Goal: Task Accomplishment & Management: Complete application form

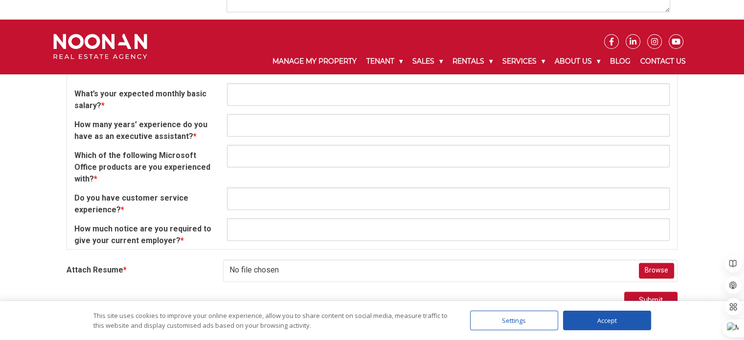
scroll to position [1149, 0]
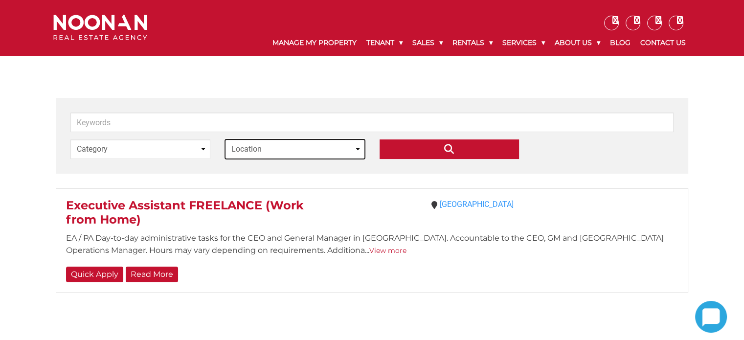
click at [254, 154] on select "Location [GEOGRAPHIC_DATA]" at bounding box center [295, 149] width 140 height 20
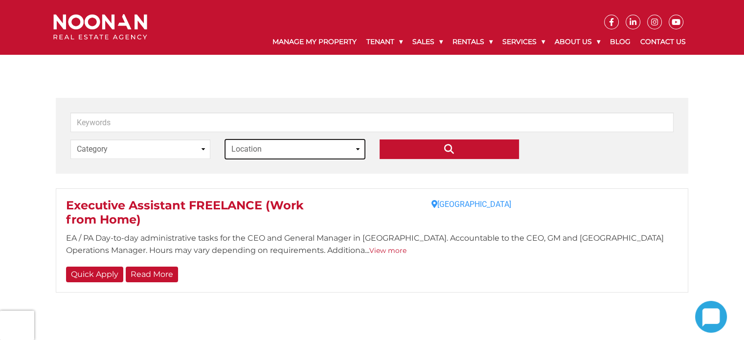
select select "[GEOGRAPHIC_DATA]"
click at [225, 139] on select "Location [GEOGRAPHIC_DATA]" at bounding box center [295, 149] width 140 height 20
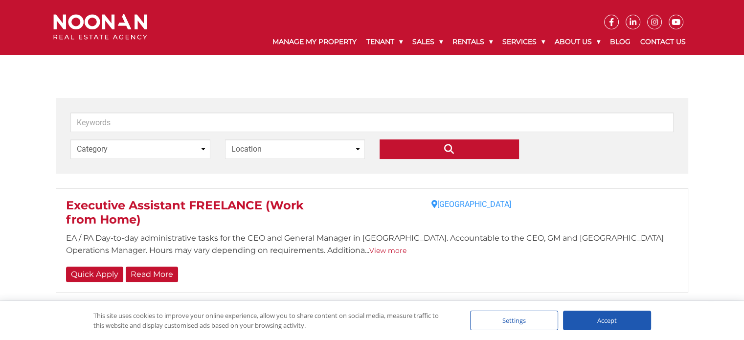
click at [237, 208] on span "Executive Assistant FREELANCE (Work from Home)" at bounding box center [185, 212] width 238 height 28
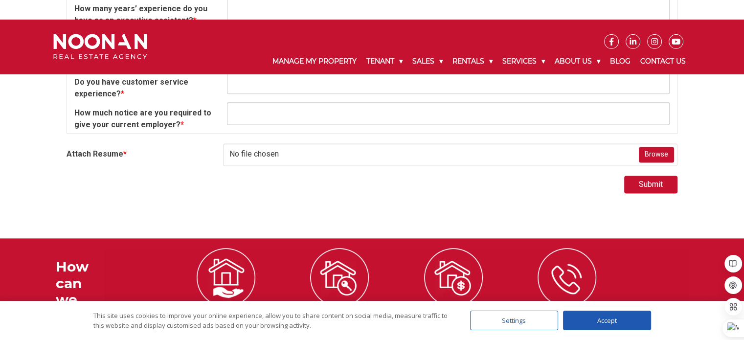
scroll to position [1298, 0]
